Goal: Transaction & Acquisition: Book appointment/travel/reservation

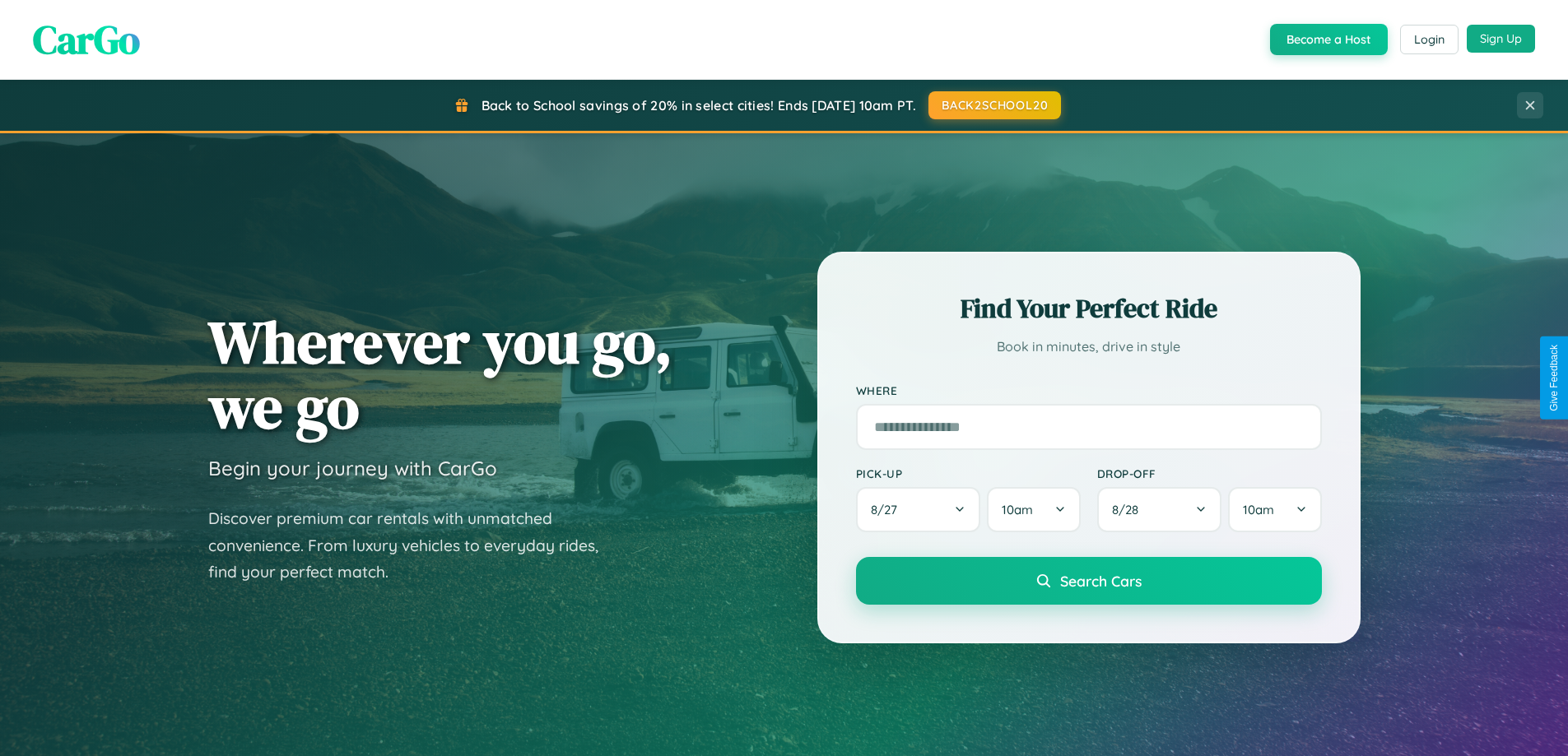
click at [1500, 40] on button "Sign Up" at bounding box center [1500, 39] width 69 height 28
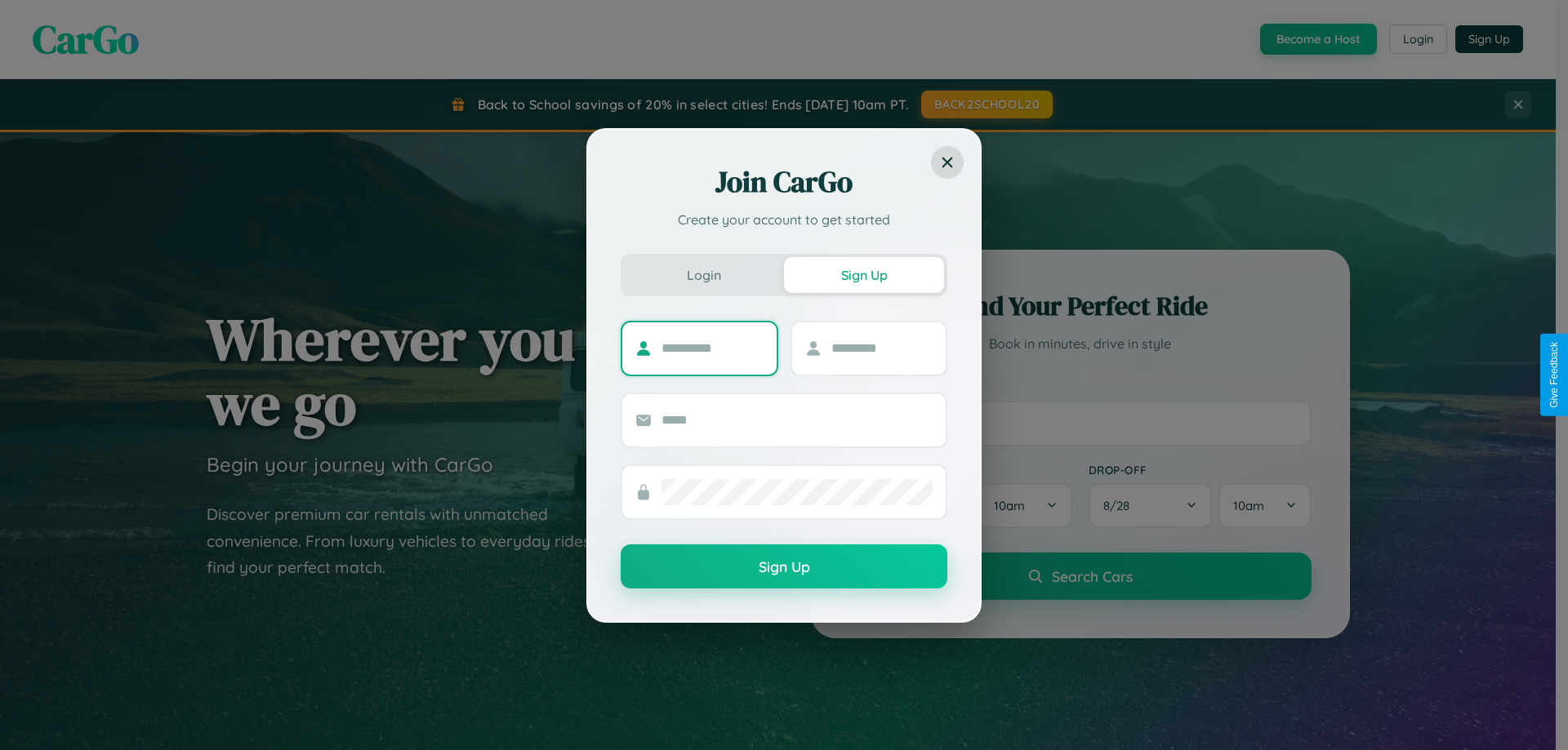
click at [712, 348] on input "text" at bounding box center [712, 348] width 103 height 26
type input "*******"
click at [881, 348] on input "text" at bounding box center [882, 348] width 103 height 26
type input "****"
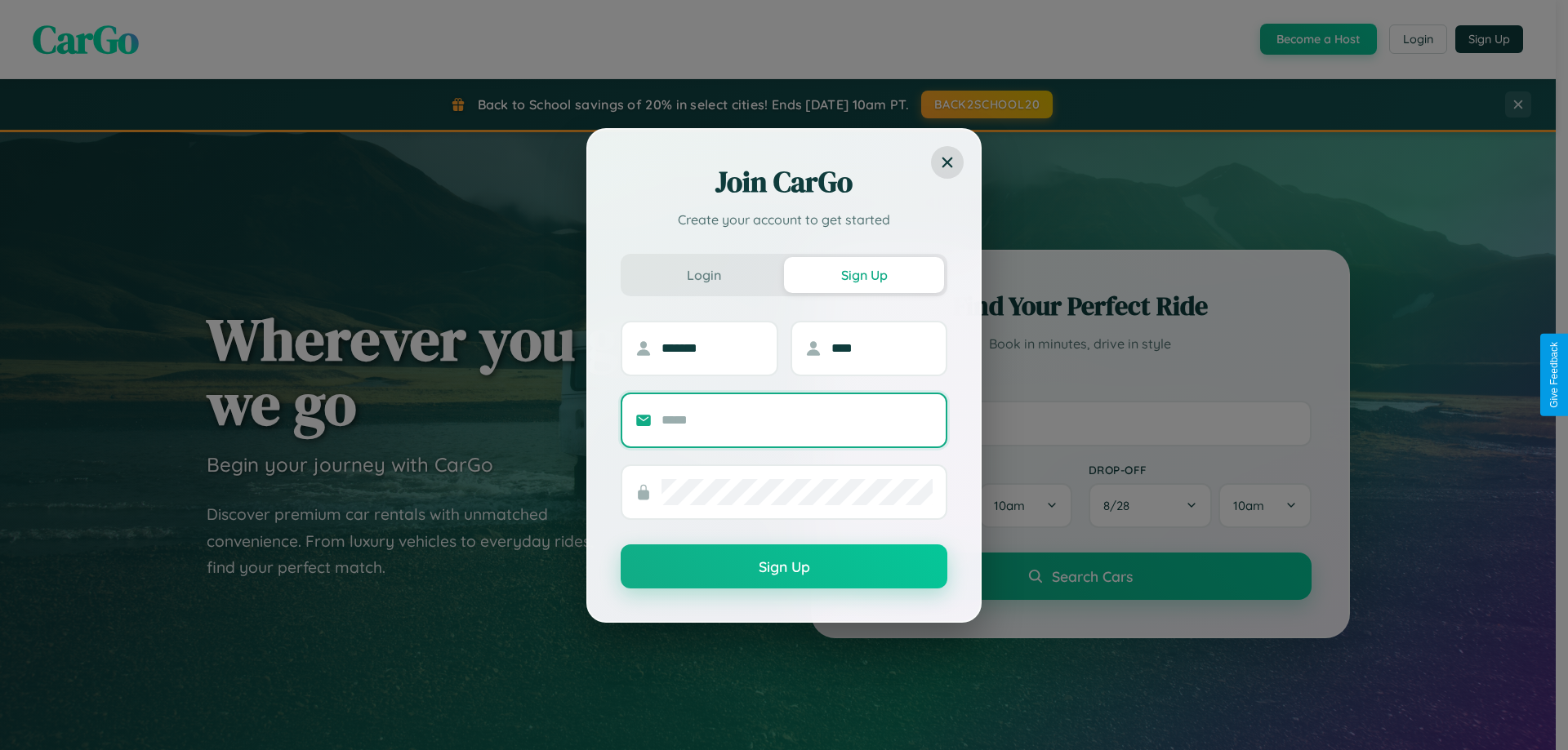
click at [797, 420] on input "text" at bounding box center [796, 420] width 271 height 26
type input "**********"
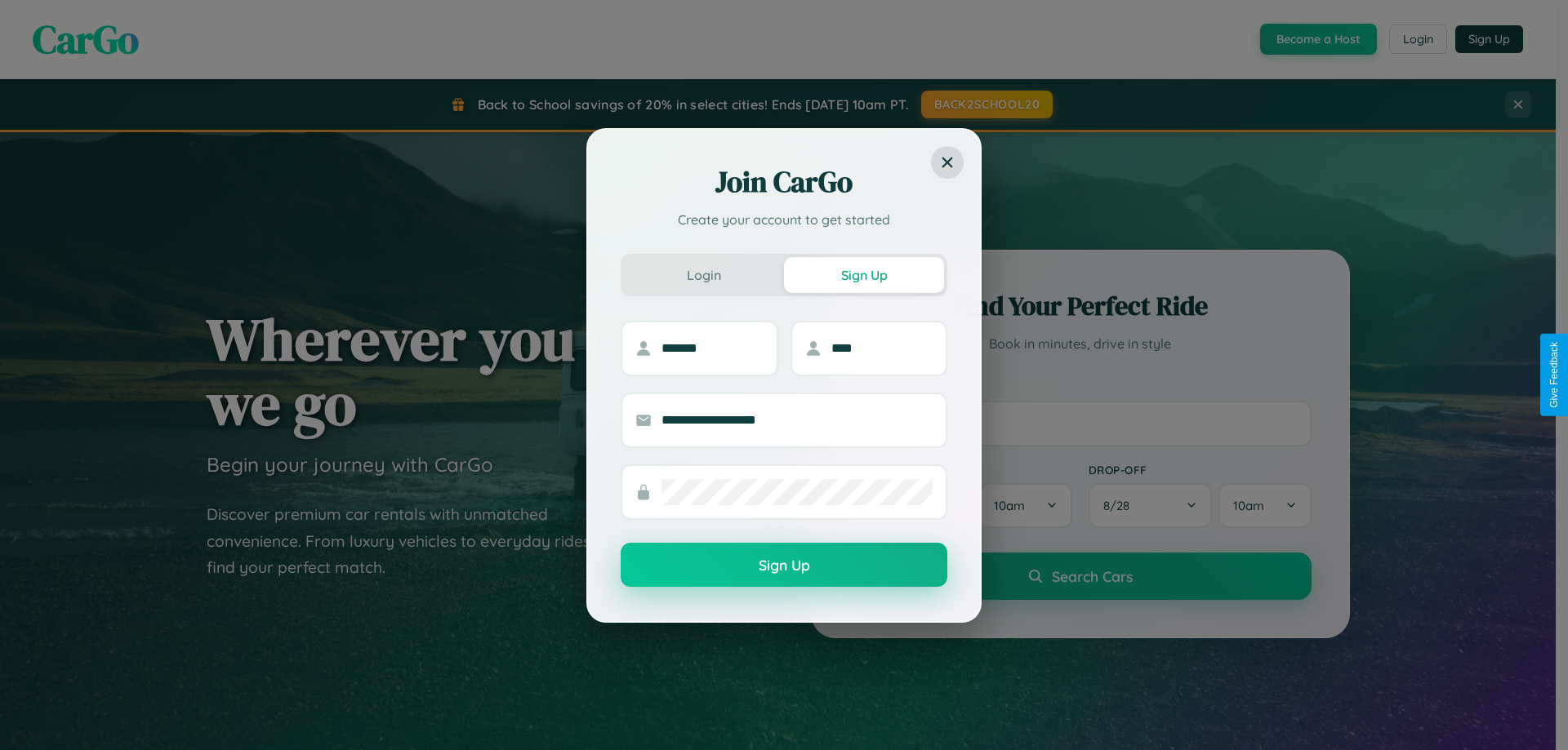
click at [784, 565] on button "Sign Up" at bounding box center [784, 565] width 327 height 44
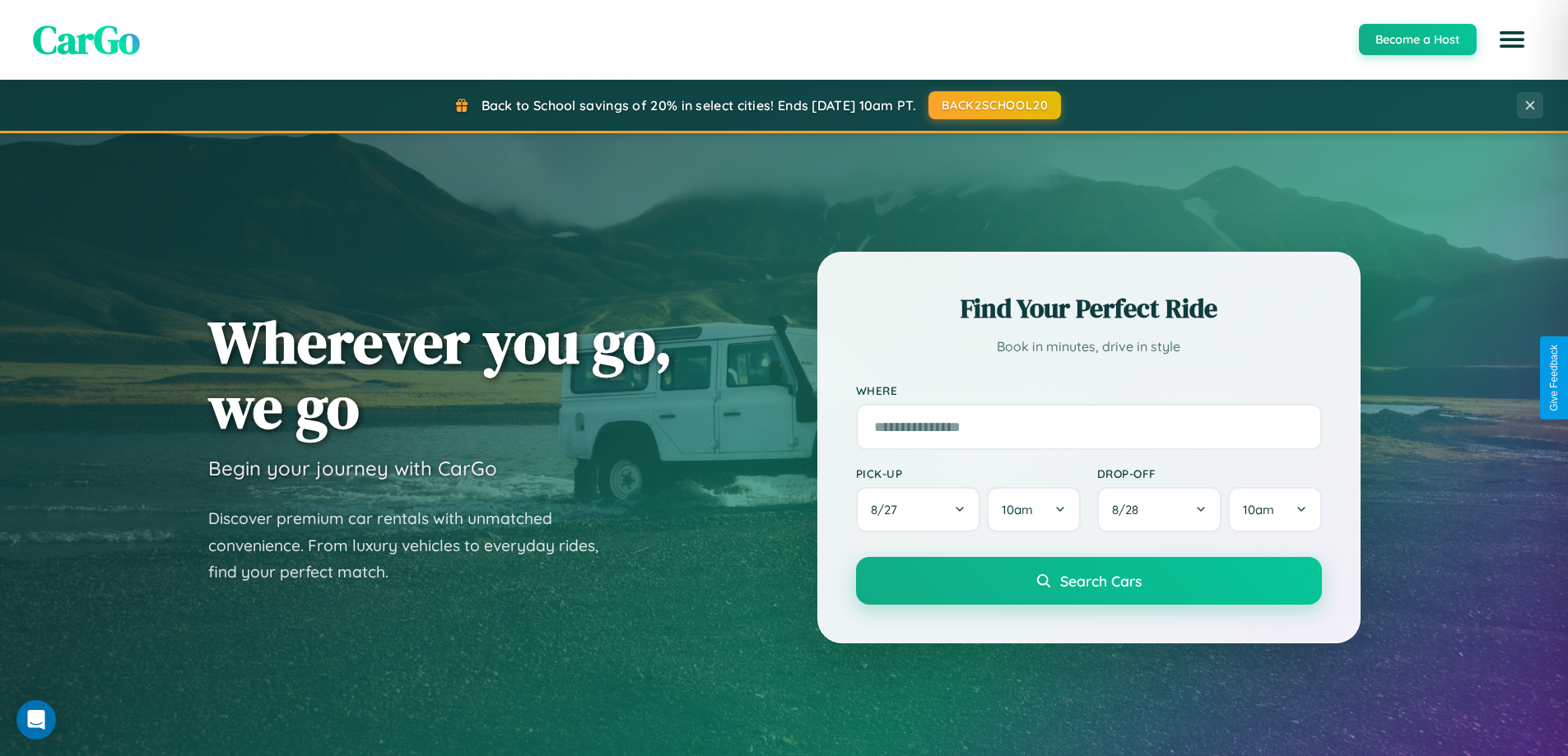
scroll to position [1132, 0]
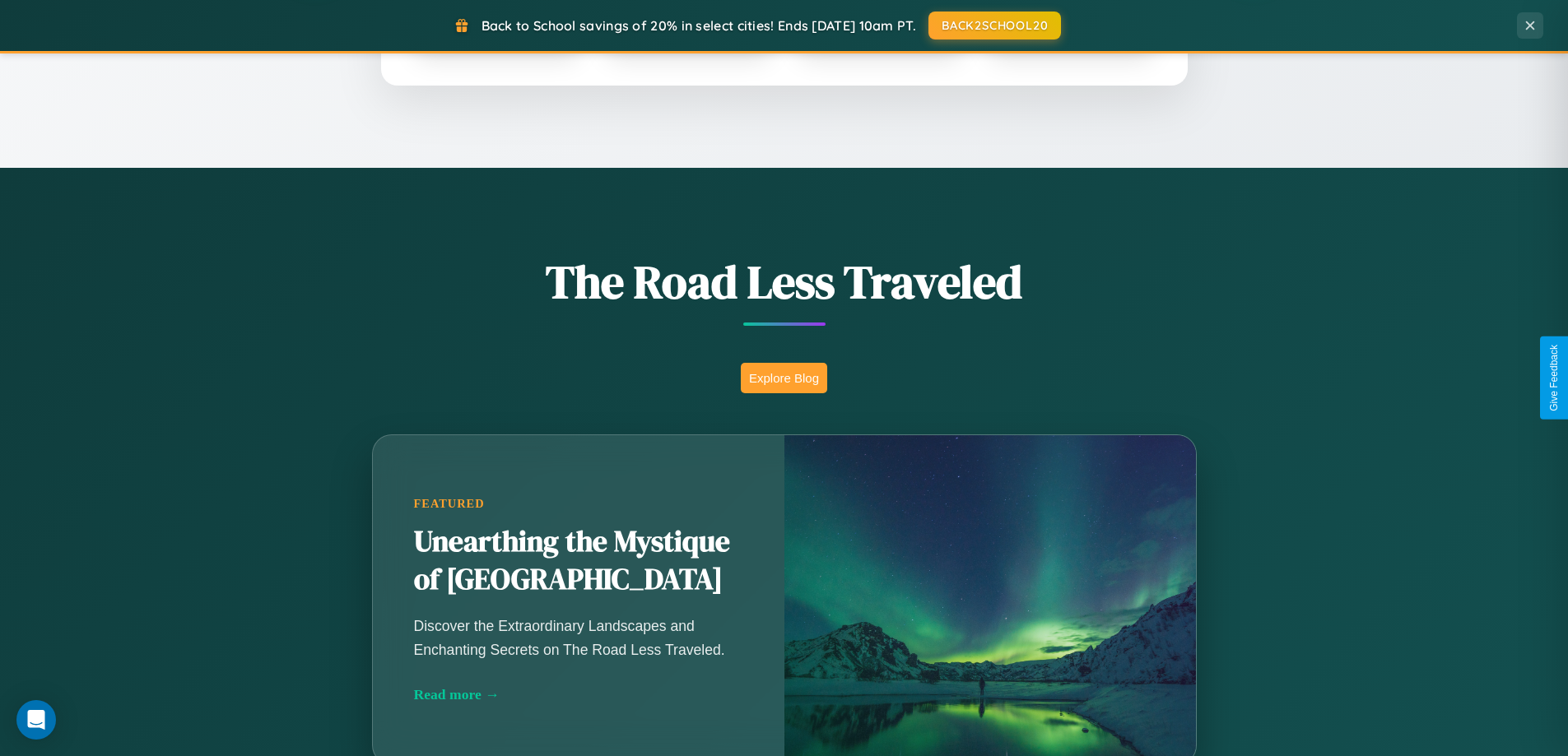
click at [784, 378] on button "Explore Blog" at bounding box center [784, 378] width 86 height 31
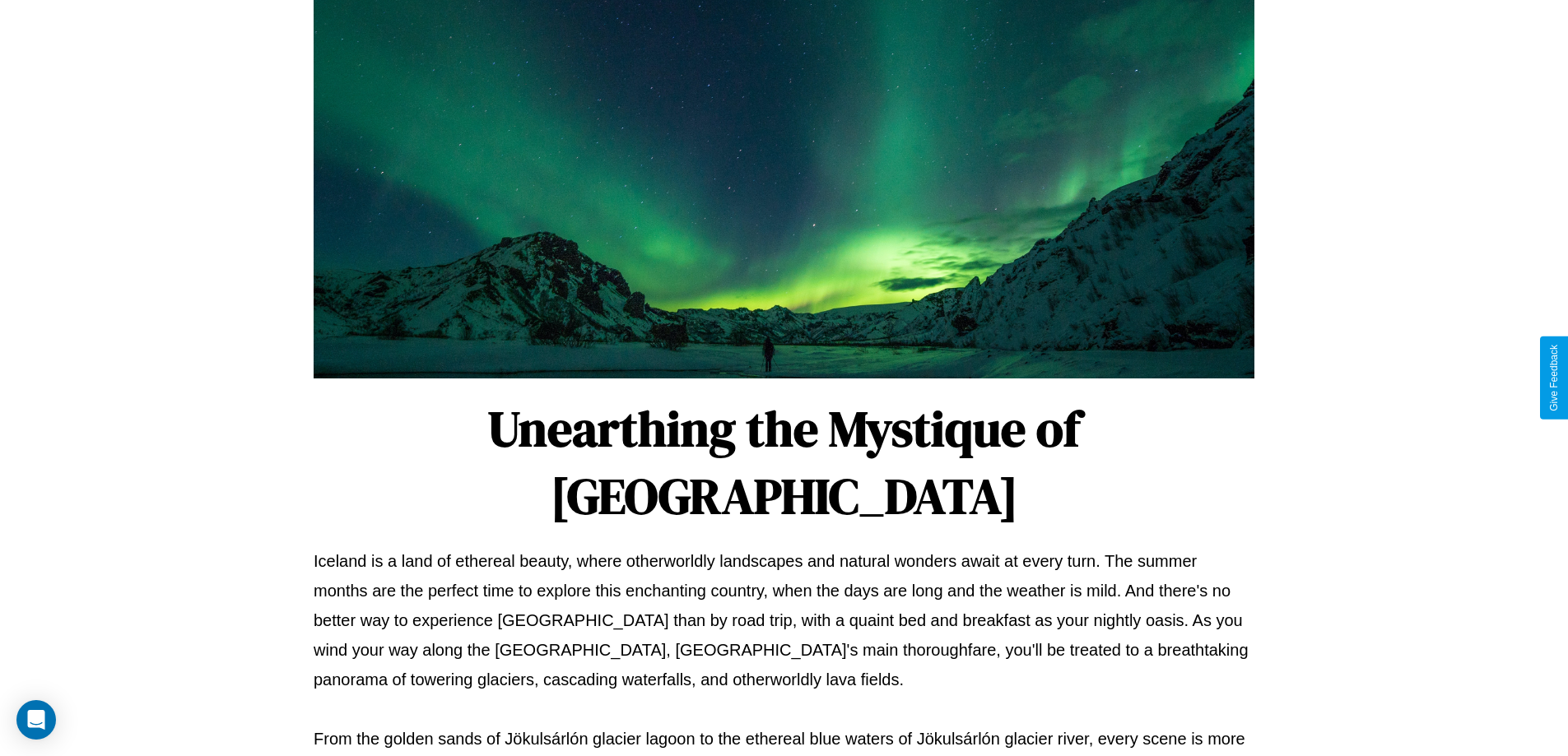
scroll to position [532, 0]
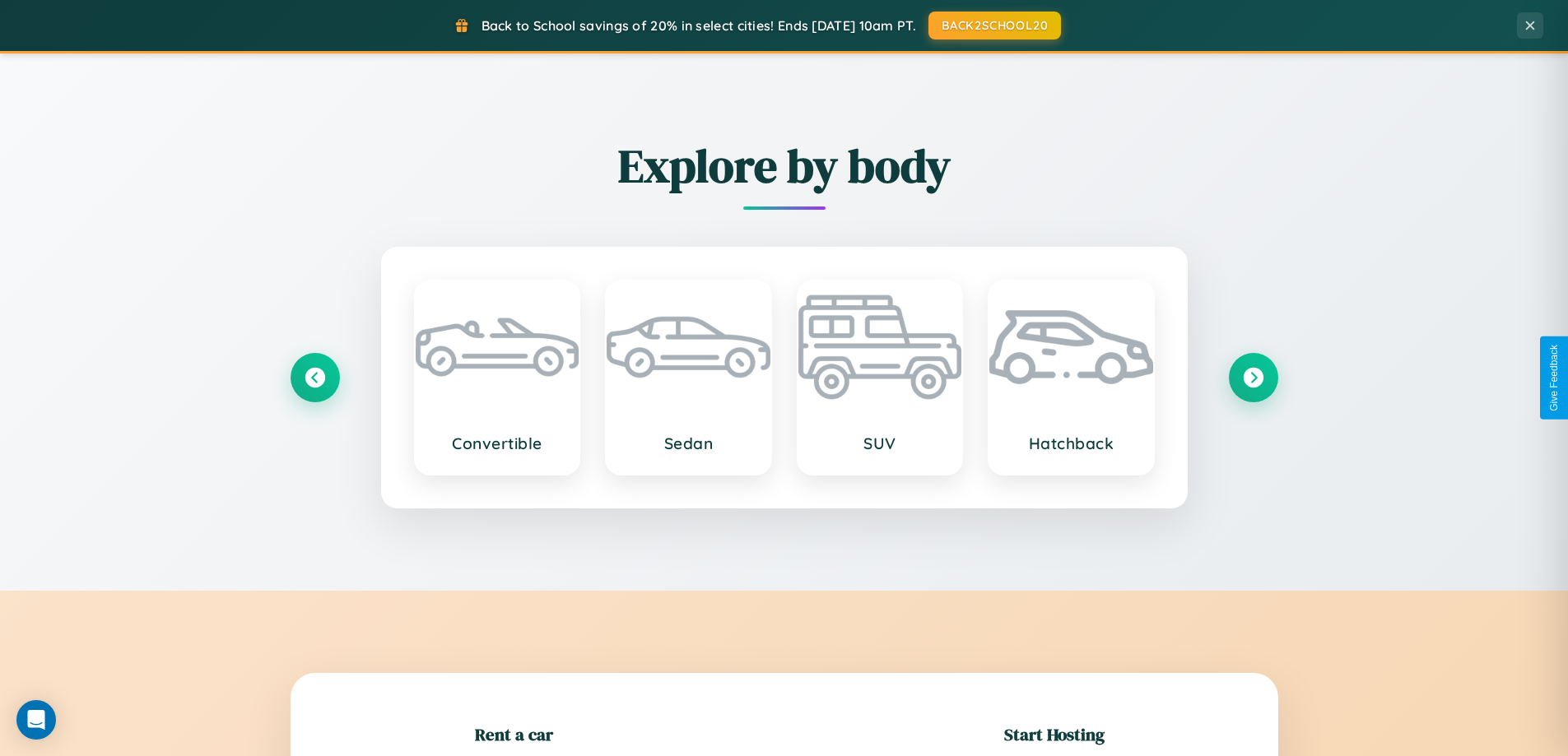
scroll to position [355, 0]
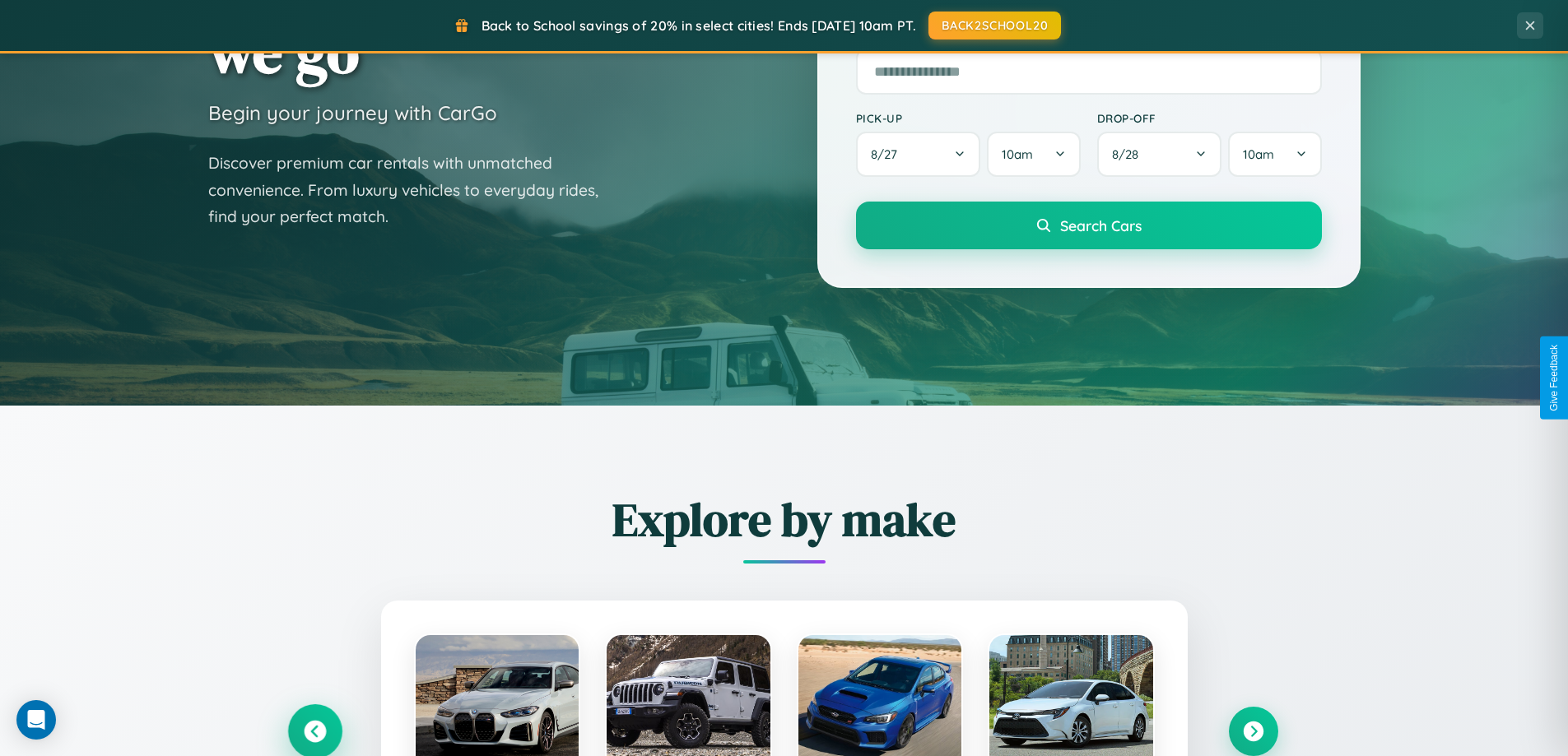
click at [314, 731] on icon at bounding box center [314, 731] width 22 height 22
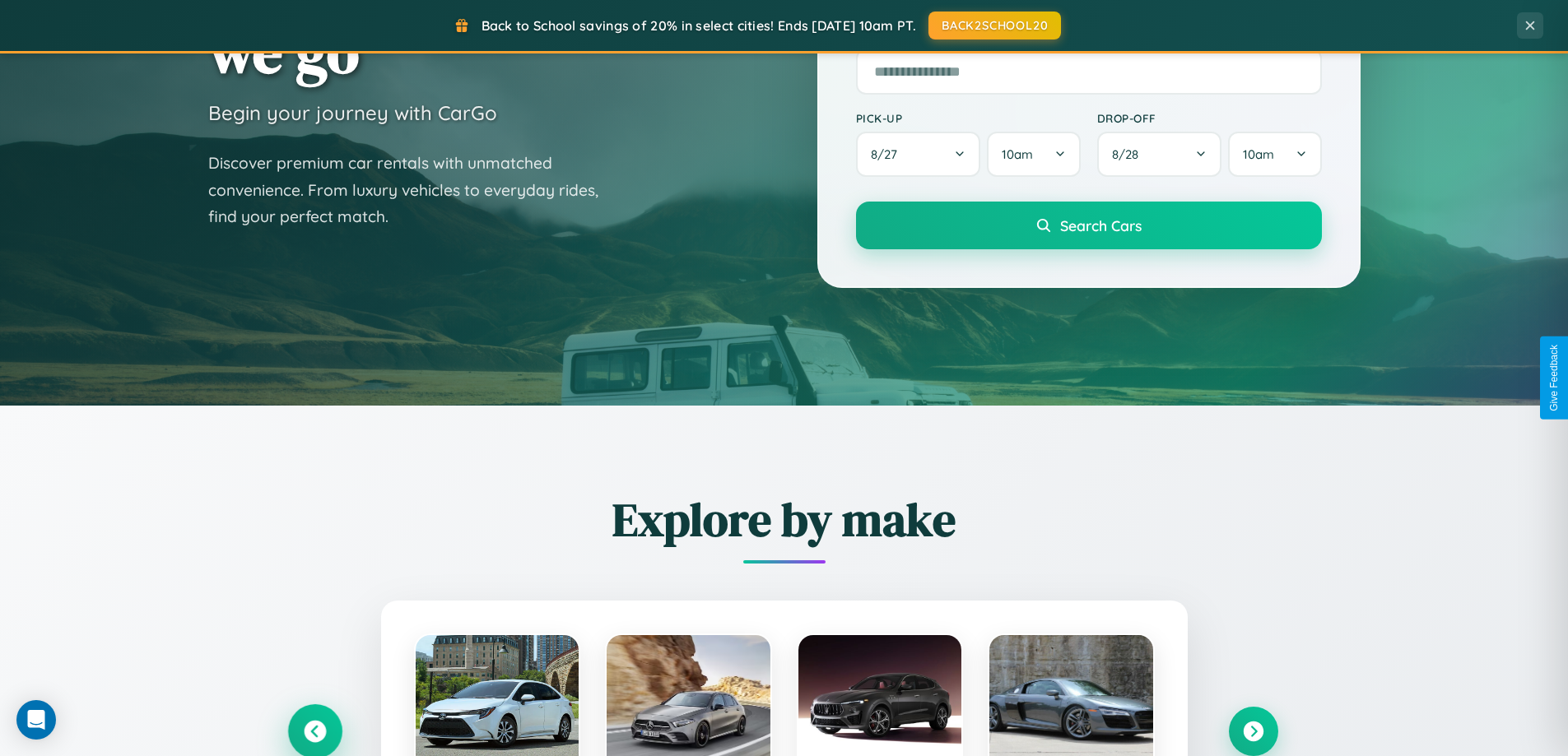
click at [314, 730] on icon at bounding box center [315, 732] width 27 height 27
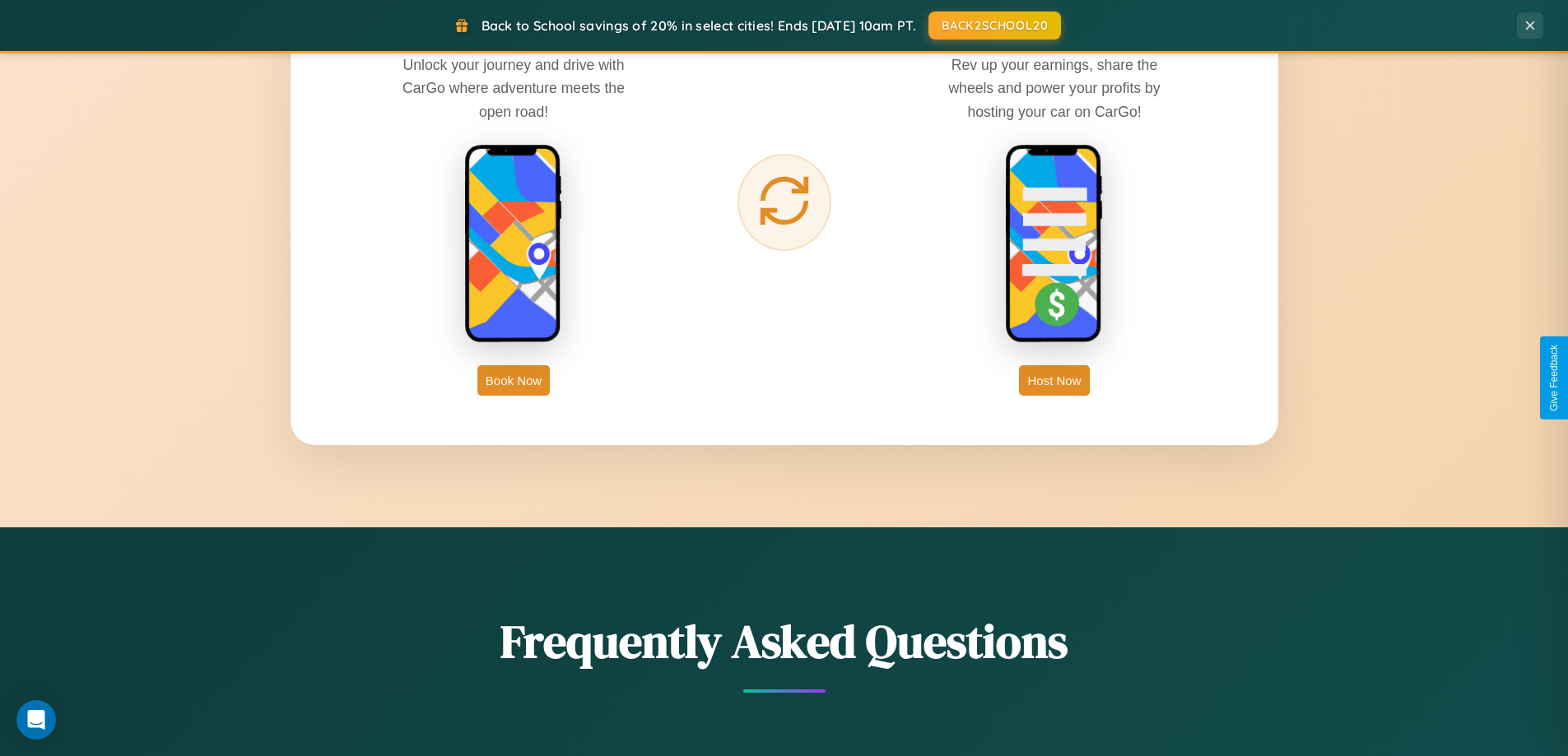
scroll to position [2644, 0]
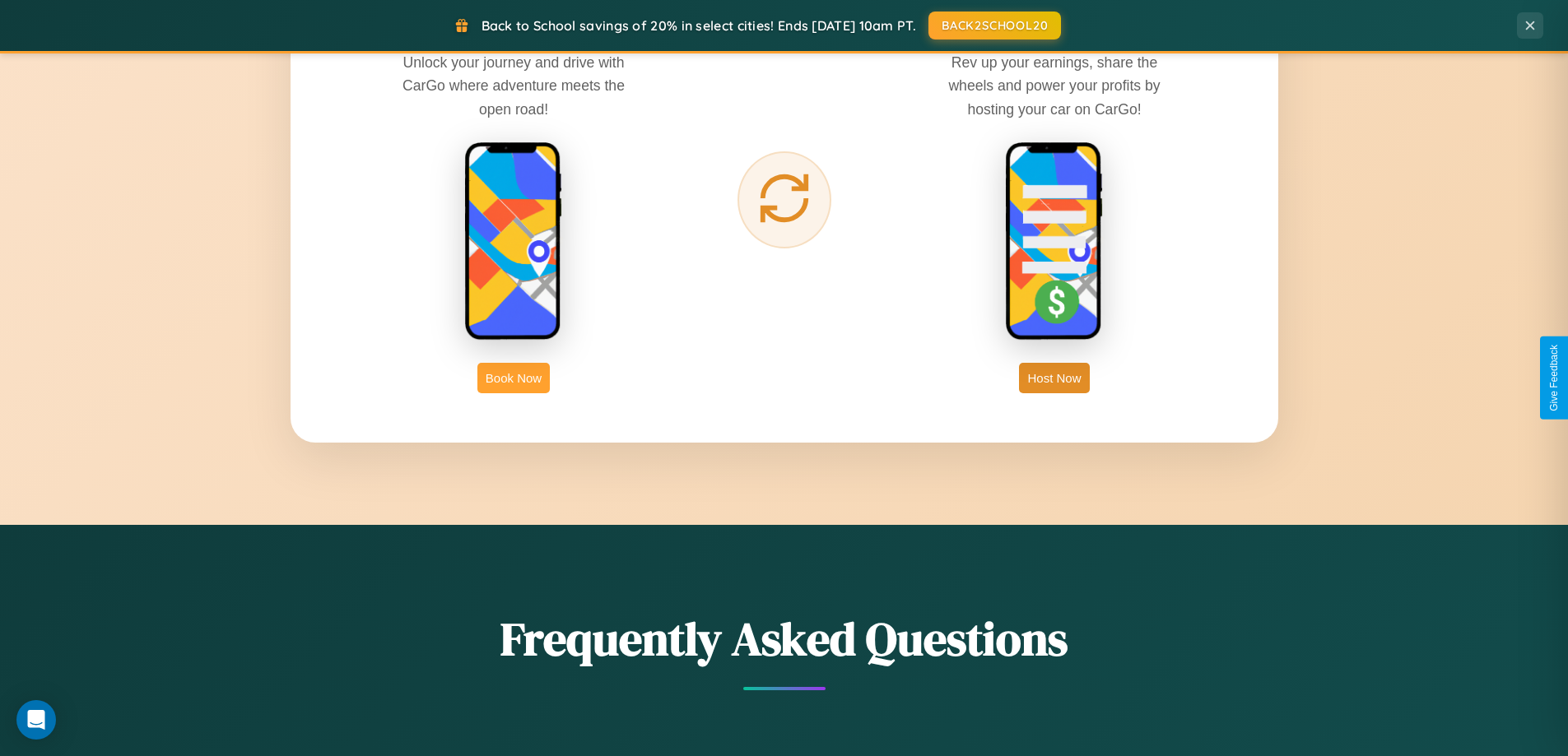
click at [514, 378] on button "Book Now" at bounding box center [513, 378] width 72 height 31
